Goal: Find specific page/section: Find specific page/section

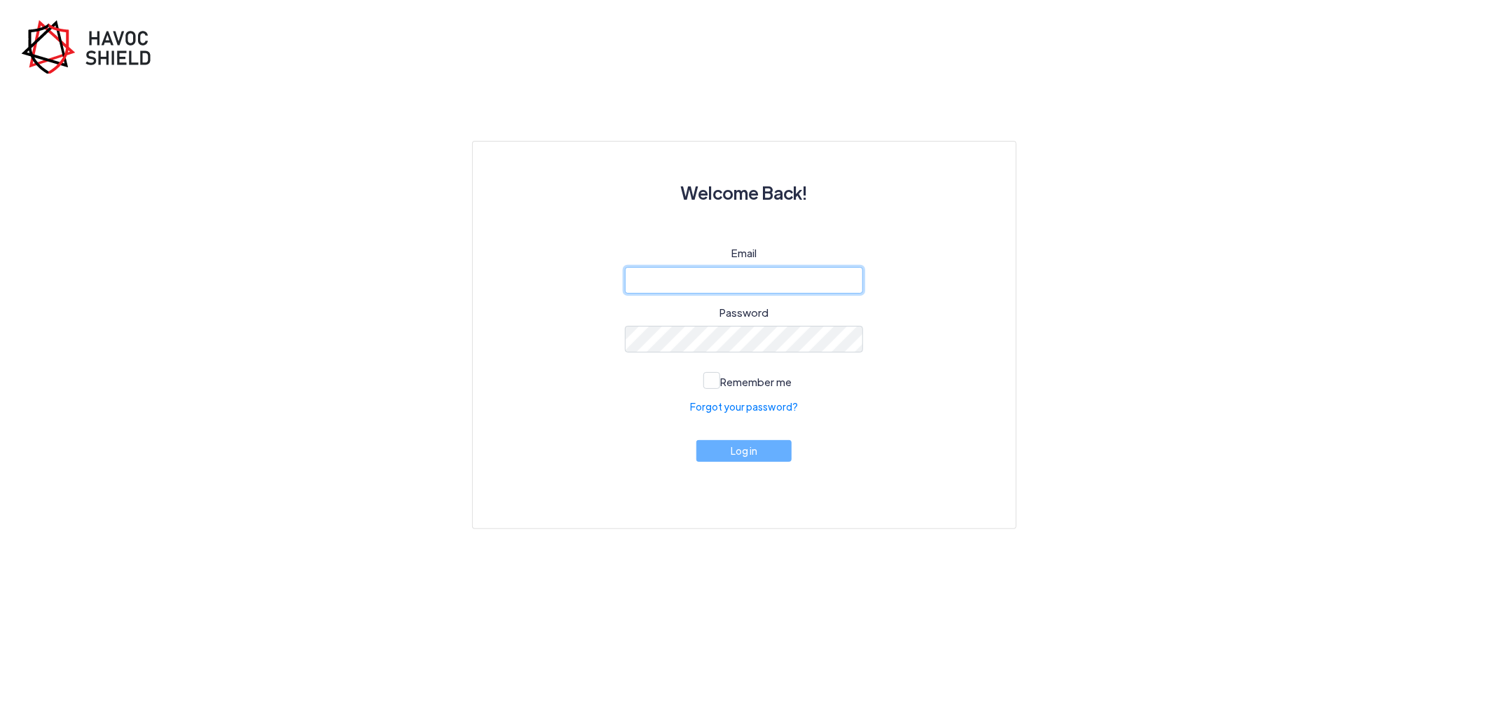
type input "[PERSON_NAME][EMAIL_ADDRESS][DOMAIN_NAME]"
click at [743, 458] on button "Log in" at bounding box center [743, 451] width 95 height 22
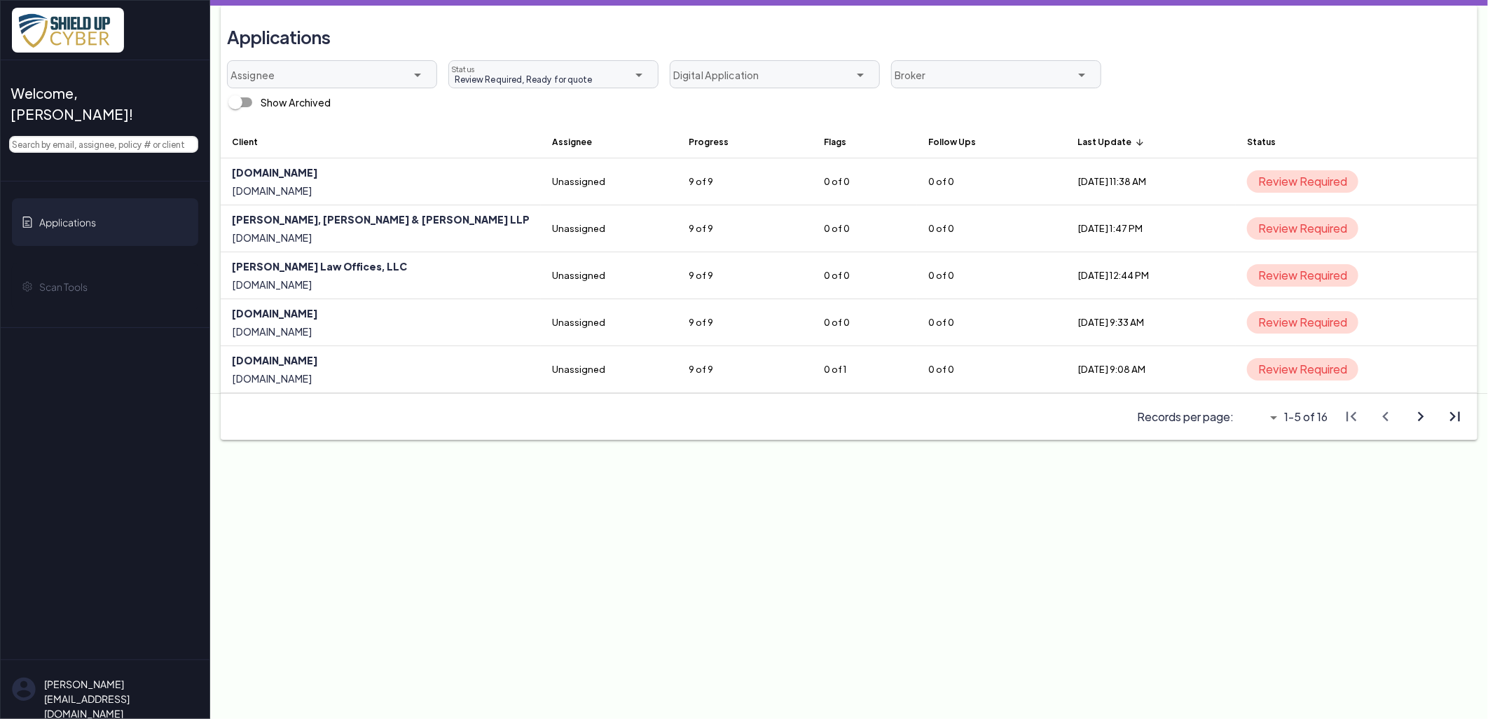
click at [136, 147] on span at bounding box center [105, 164] width 209 height 34
click at [133, 136] on input "text" at bounding box center [103, 144] width 189 height 17
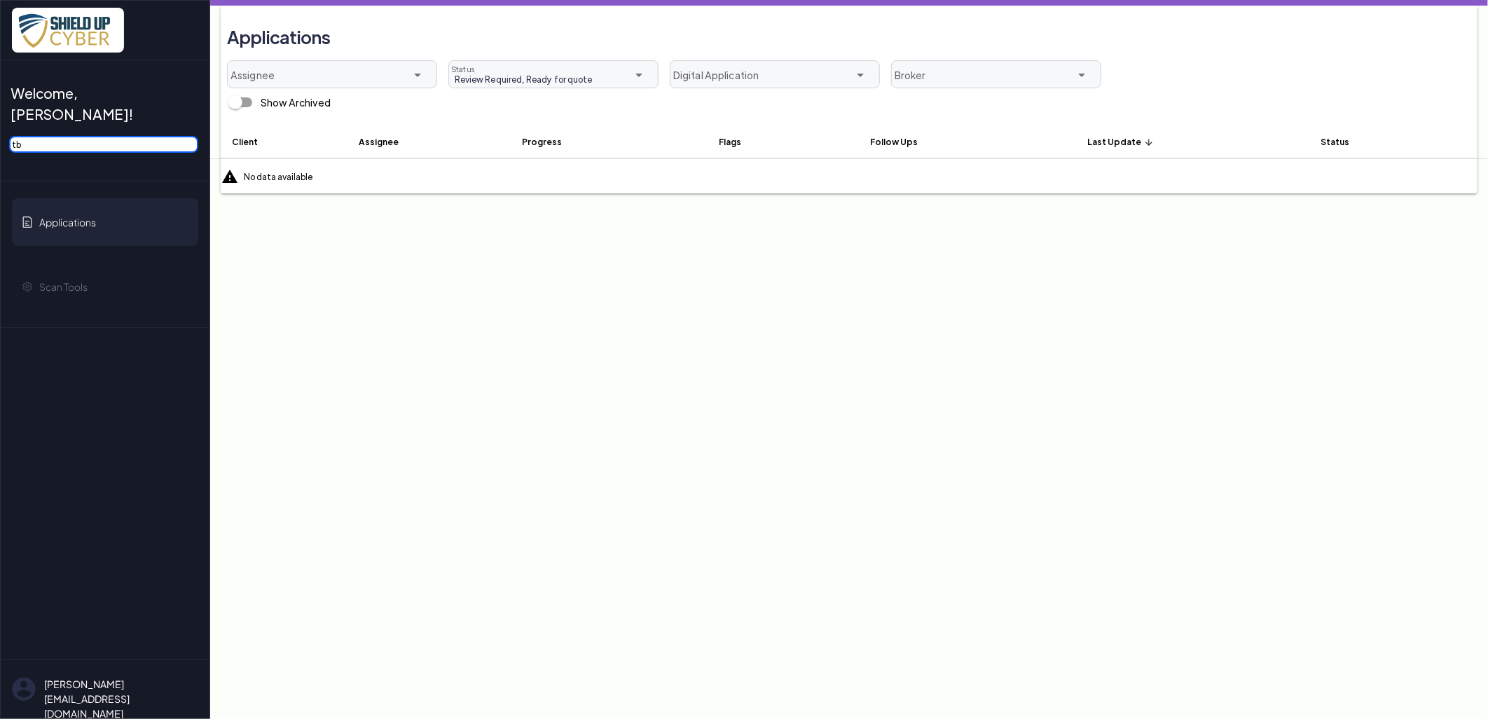
type input "t"
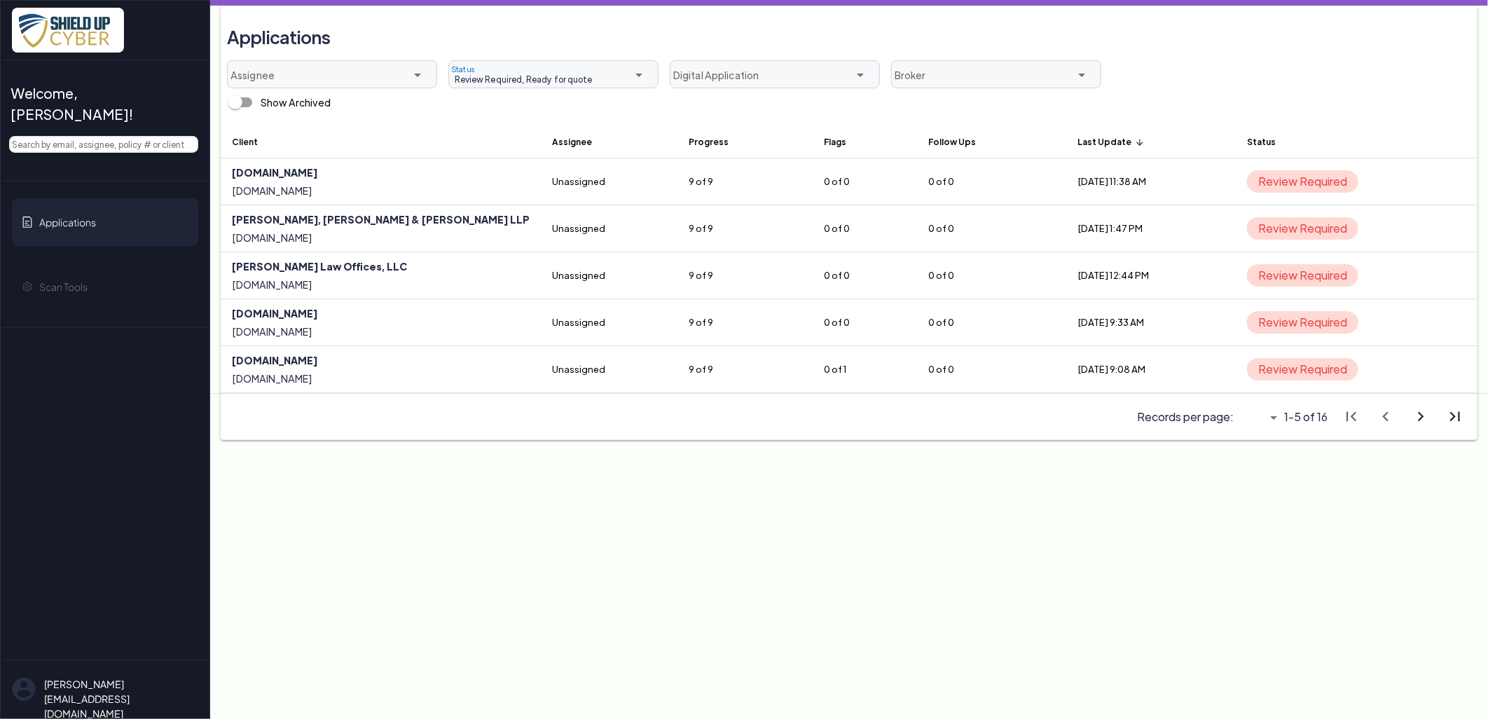
drag, startPoint x: 555, startPoint y: 75, endPoint x: 560, endPoint y: 80, distance: 7.4
click at [555, 76] on span "Review Required, Ready for quote" at bounding box center [520, 79] width 143 height 13
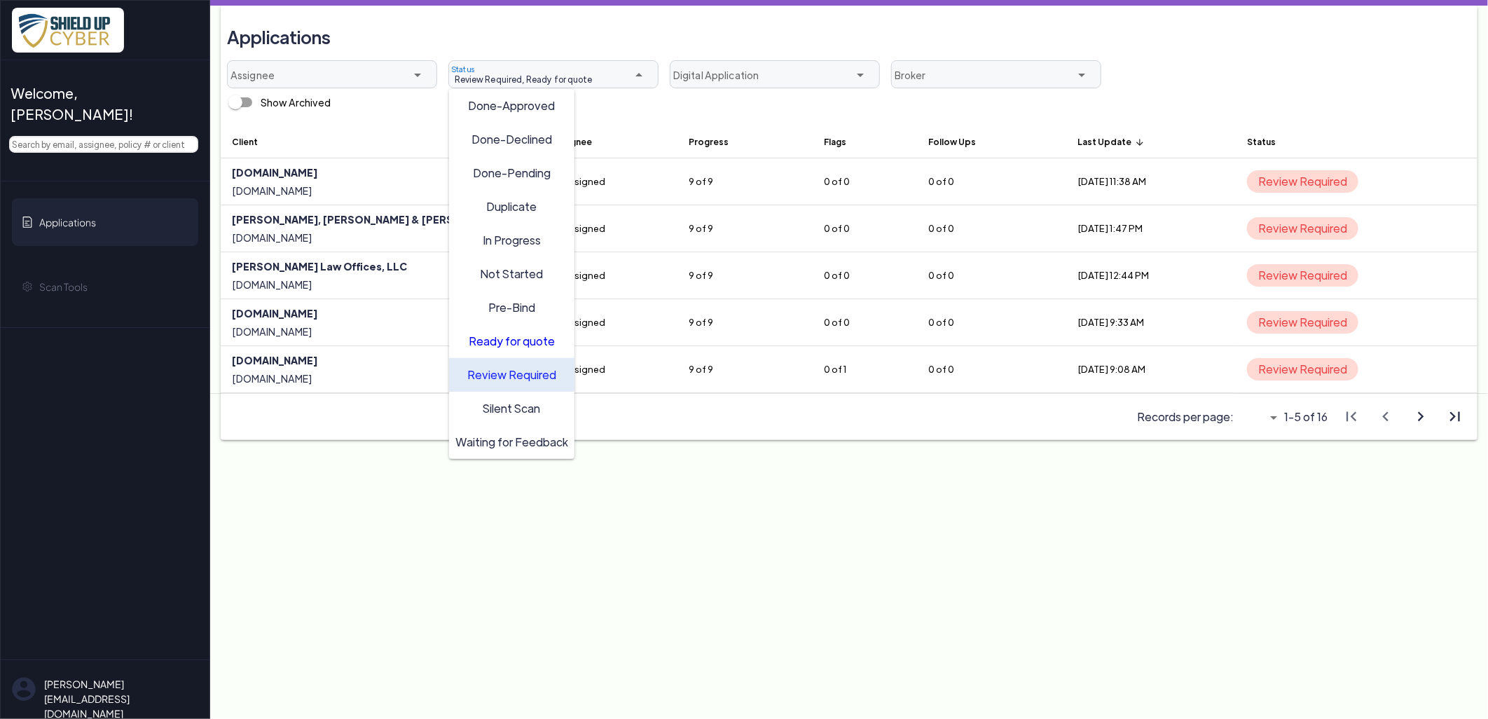
click at [515, 368] on span "Review Required" at bounding box center [511, 373] width 89 height 15
type input "Ready for quote"
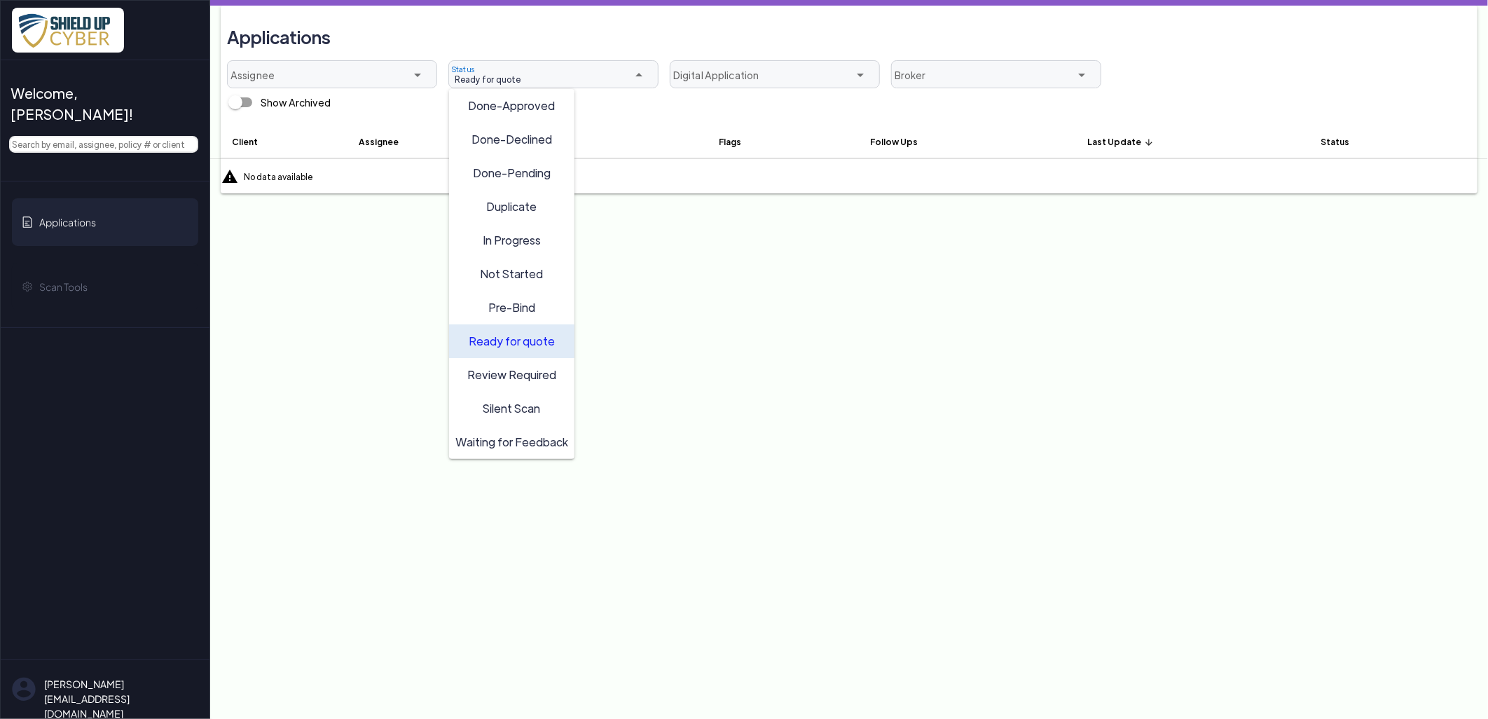
click at [514, 338] on span "Ready for quote" at bounding box center [512, 340] width 86 height 15
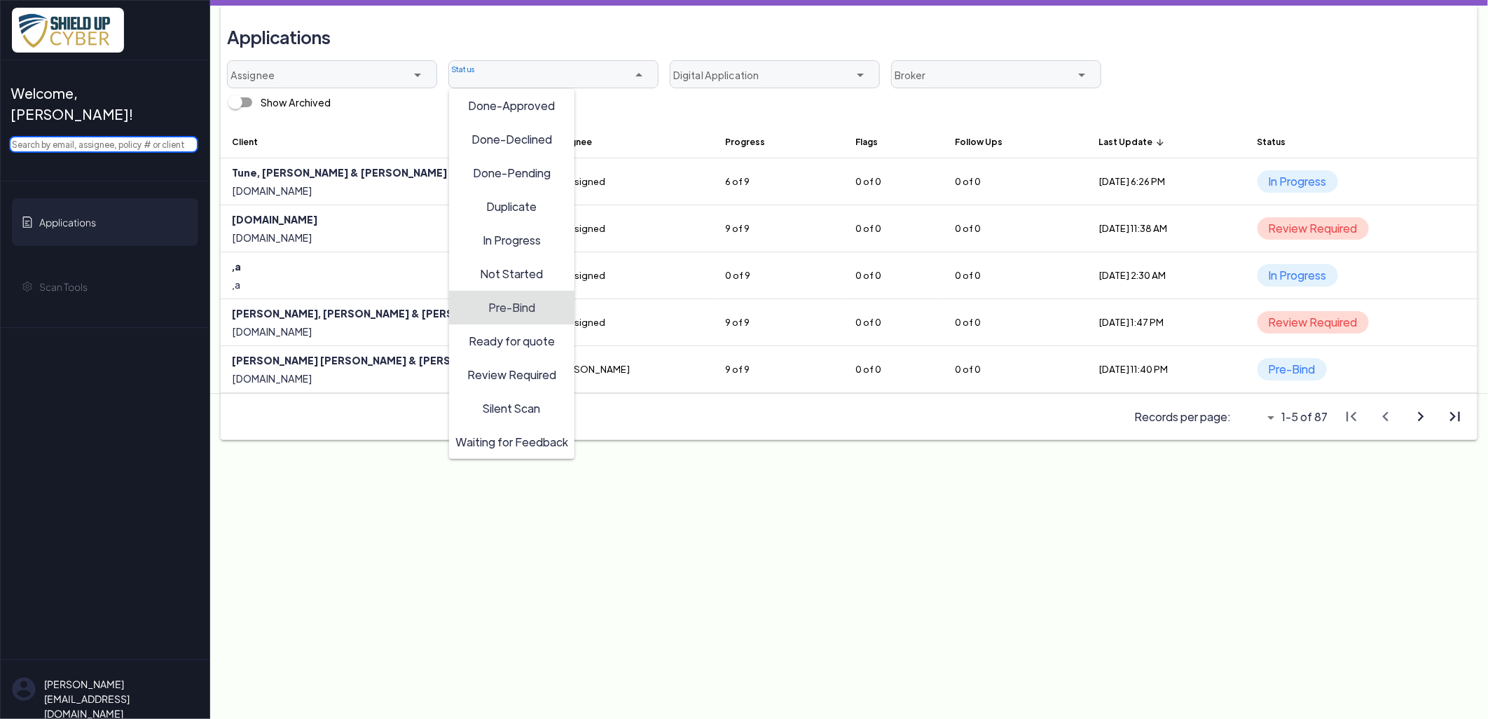
click at [144, 136] on input "text" at bounding box center [103, 144] width 189 height 17
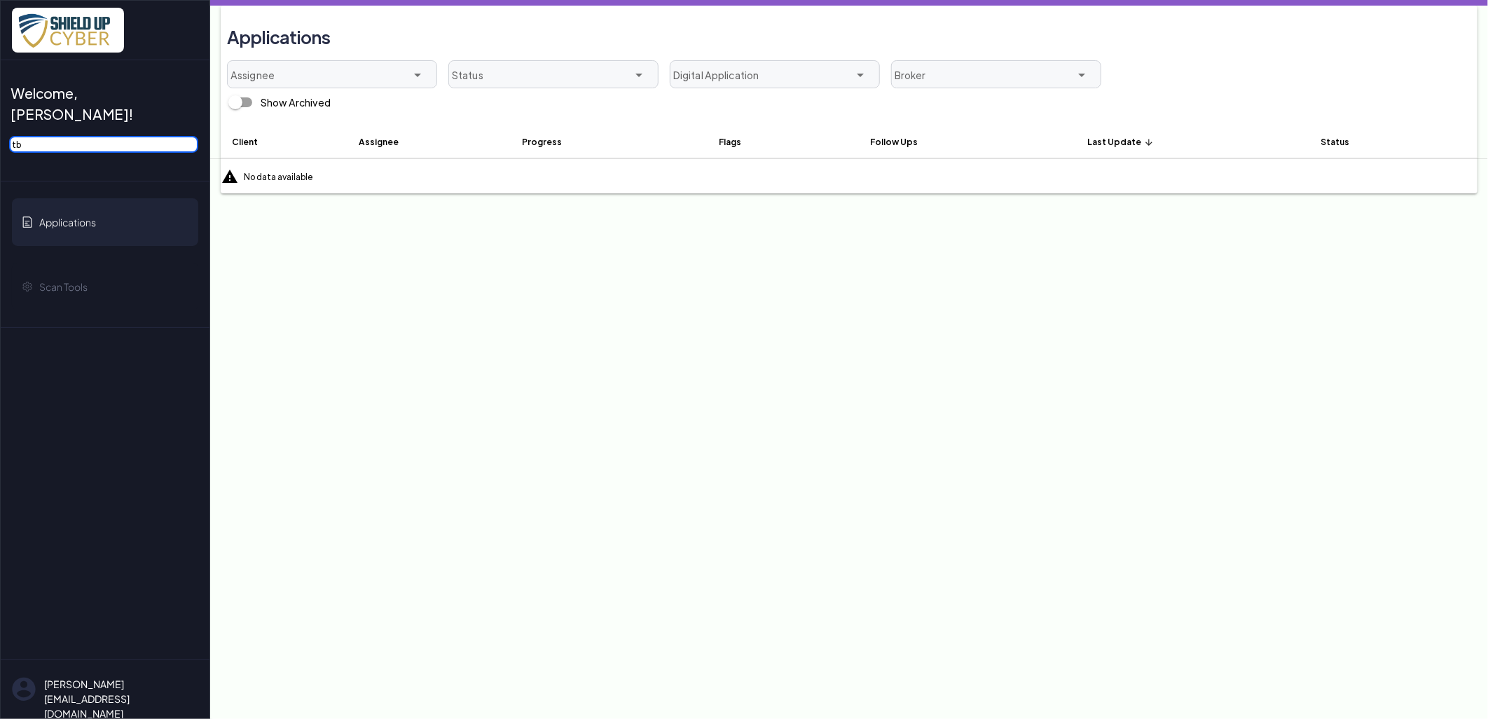
type input "t"
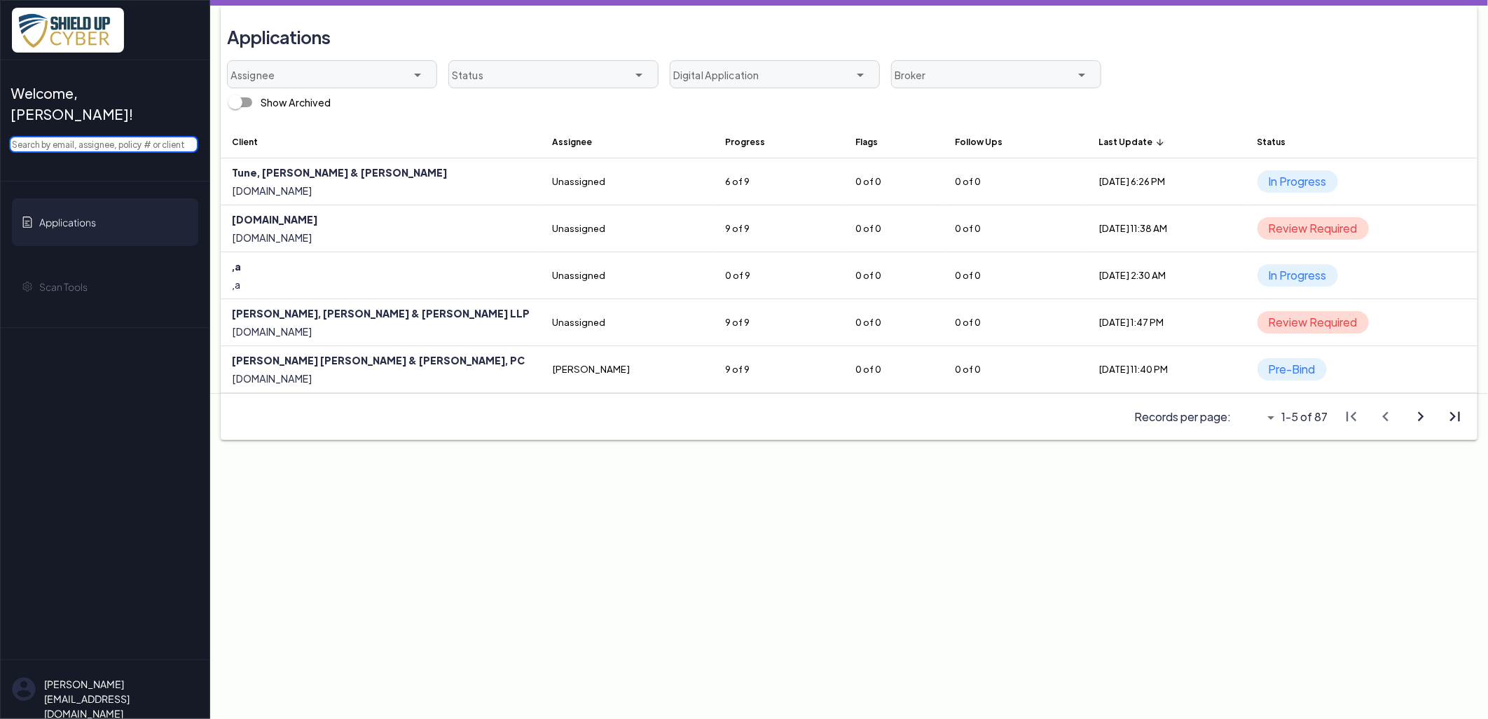
paste input "[PERSON_NAME] [PERSON_NAME] [PERSON_NAME] LL"
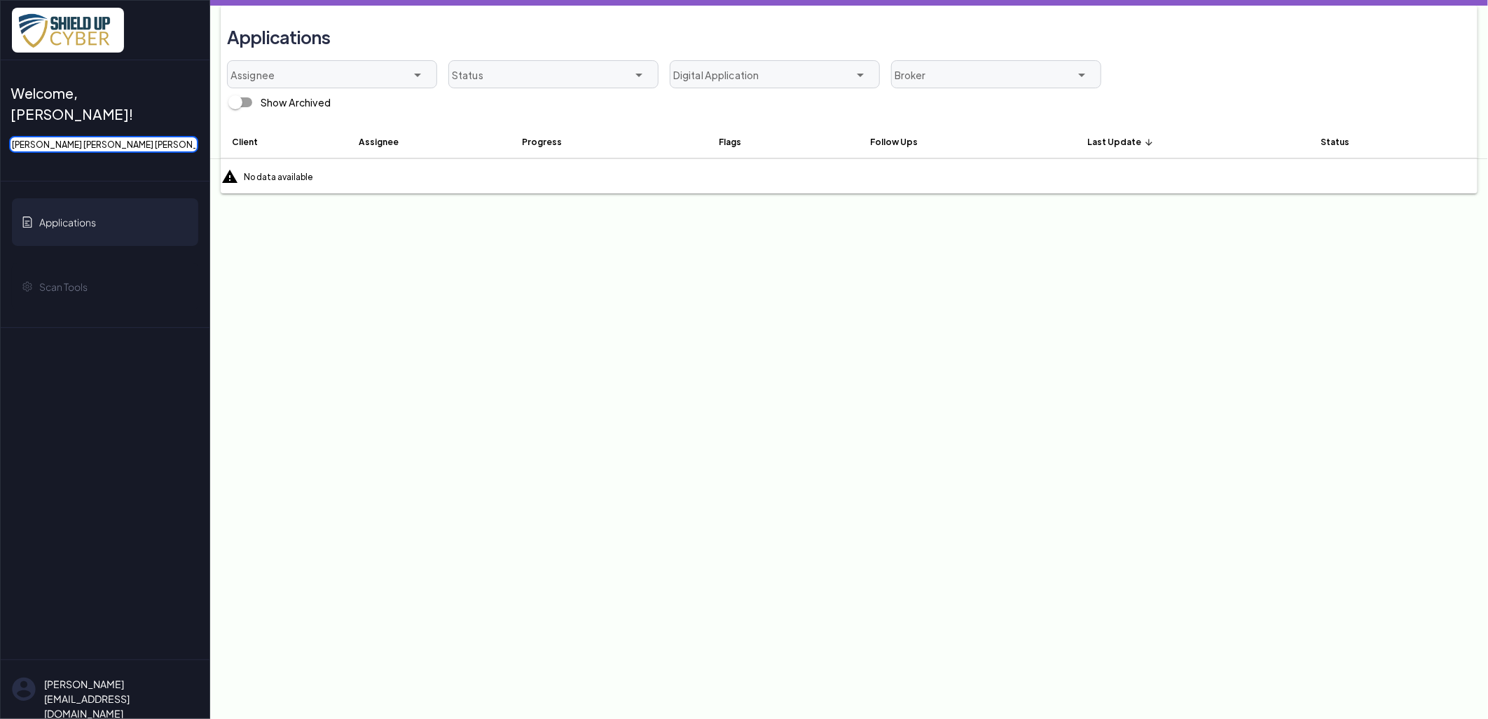
drag, startPoint x: 46, startPoint y: 124, endPoint x: 878, endPoint y: 98, distance: 831.9
click at [780, 0] on div "Welcome, [PERSON_NAME]! [PERSON_NAME] [PERSON_NAME] [PERSON_NAME] LL Applicatio…" at bounding box center [744, 0] width 1488 height 0
type input "Thorsnes"
drag, startPoint x: 67, startPoint y: 118, endPoint x: -16, endPoint y: 118, distance: 83.4
click at [0, 0] on html "Welcome, [PERSON_NAME]! Thorsnes Applications Scan Tools [EMAIL_ADDRESS][DOMAIN…" at bounding box center [744, 0] width 1488 height 0
